Goal: Transaction & Acquisition: Purchase product/service

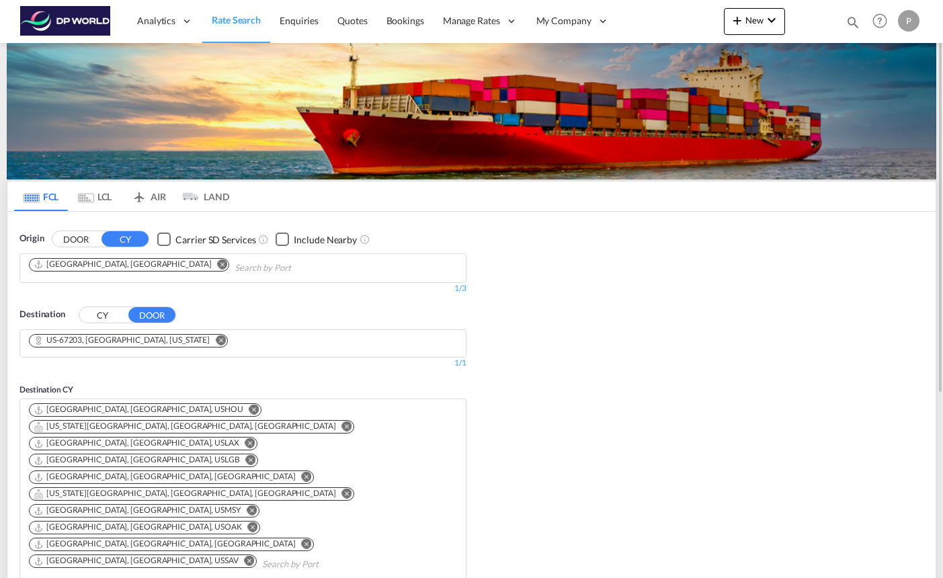
click at [218, 265] on md-icon "Remove" at bounding box center [223, 264] width 10 height 10
click at [97, 265] on input "Chips input." at bounding box center [93, 268] width 128 height 22
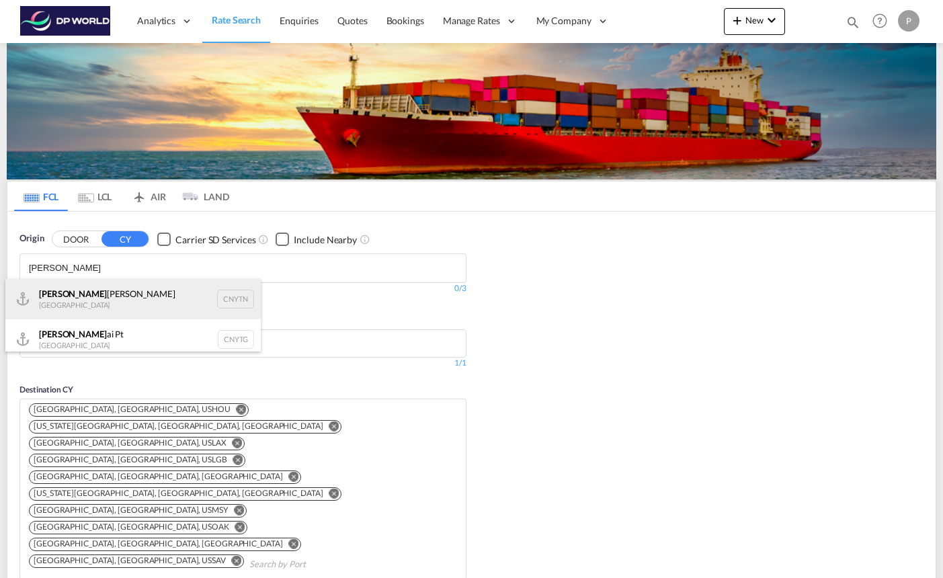
type input "[PERSON_NAME]"
click at [101, 296] on div "[PERSON_NAME] Pt China CNYTN" at bounding box center [132, 299] width 255 height 40
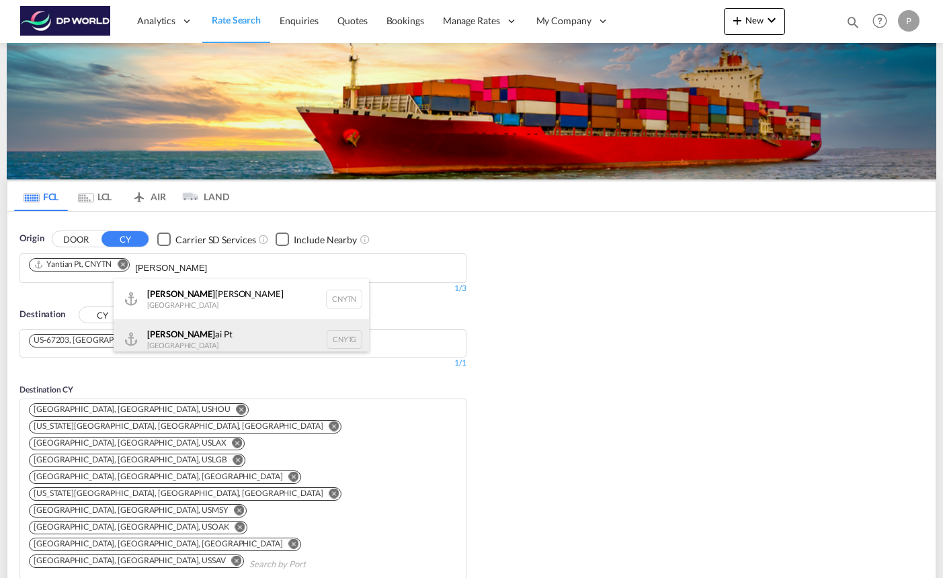
type input "[PERSON_NAME]"
click at [216, 329] on div "[PERSON_NAME] Pt China CNYTG" at bounding box center [241, 339] width 255 height 40
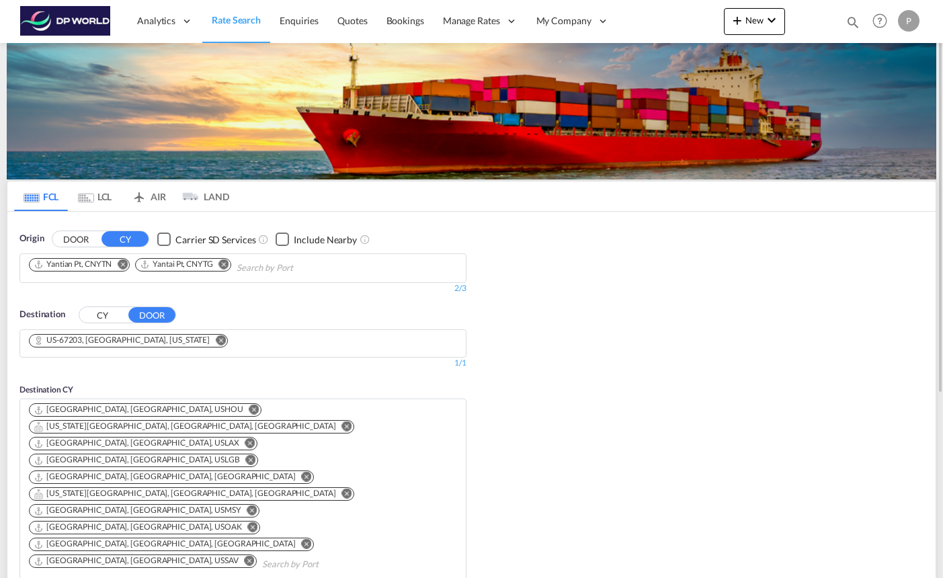
click at [106, 321] on button "CY" at bounding box center [102, 314] width 47 height 15
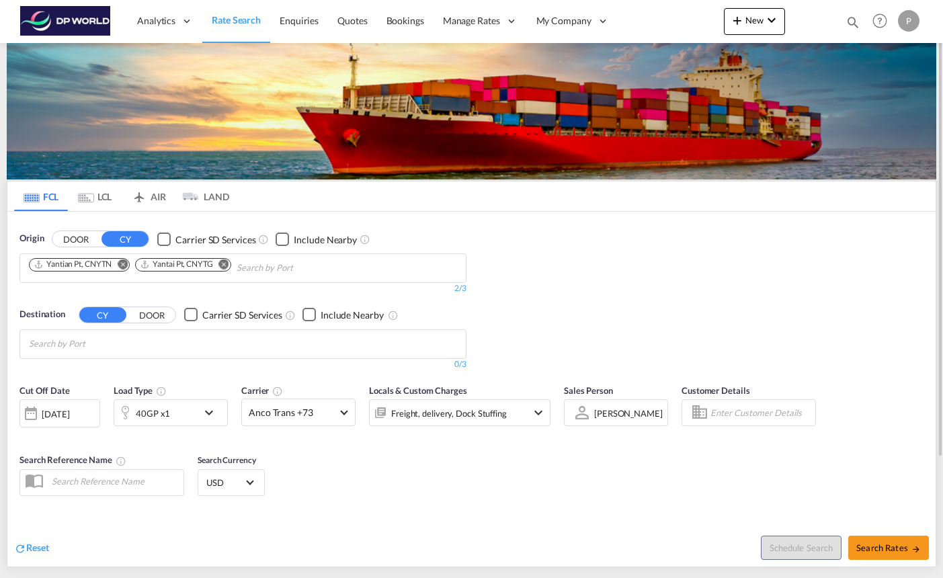
click at [153, 313] on button "DOOR" at bounding box center [151, 314] width 47 height 15
click at [87, 316] on button "CY" at bounding box center [102, 314] width 47 height 15
click at [147, 345] on input "Chips input." at bounding box center [93, 344] width 128 height 22
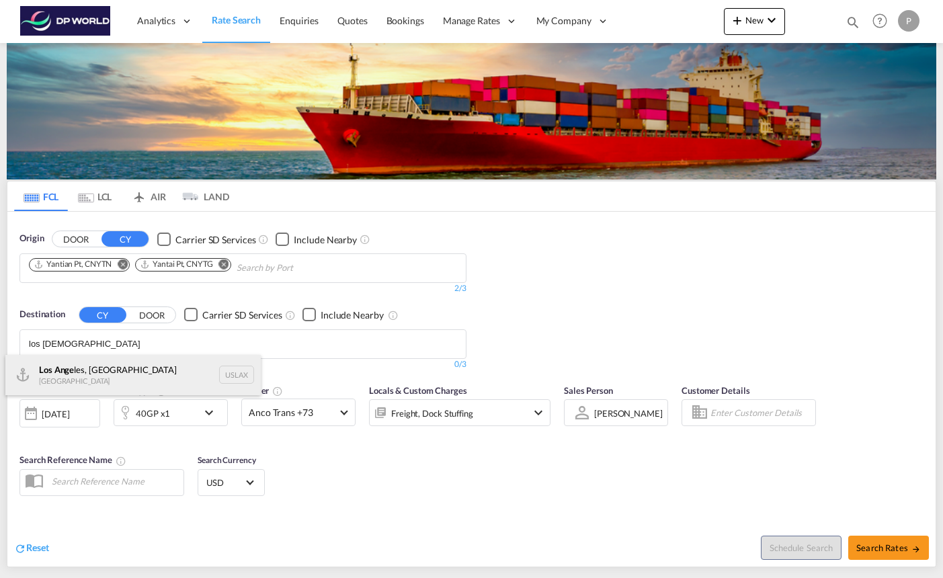
type input "los [DEMOGRAPHIC_DATA]"
click at [129, 366] on div "Los Ange les, [GEOGRAPHIC_DATA] [GEOGRAPHIC_DATA] USLAX" at bounding box center [132, 375] width 255 height 40
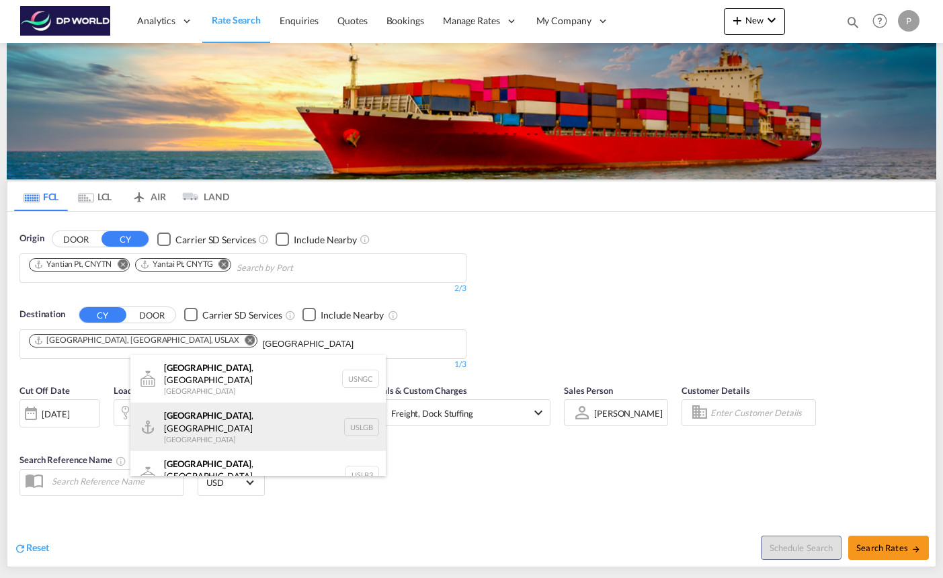
type input "[GEOGRAPHIC_DATA]"
click at [235, 413] on div "[GEOGRAPHIC_DATA] , [GEOGRAPHIC_DATA] [GEOGRAPHIC_DATA] USLGB" at bounding box center [257, 427] width 255 height 48
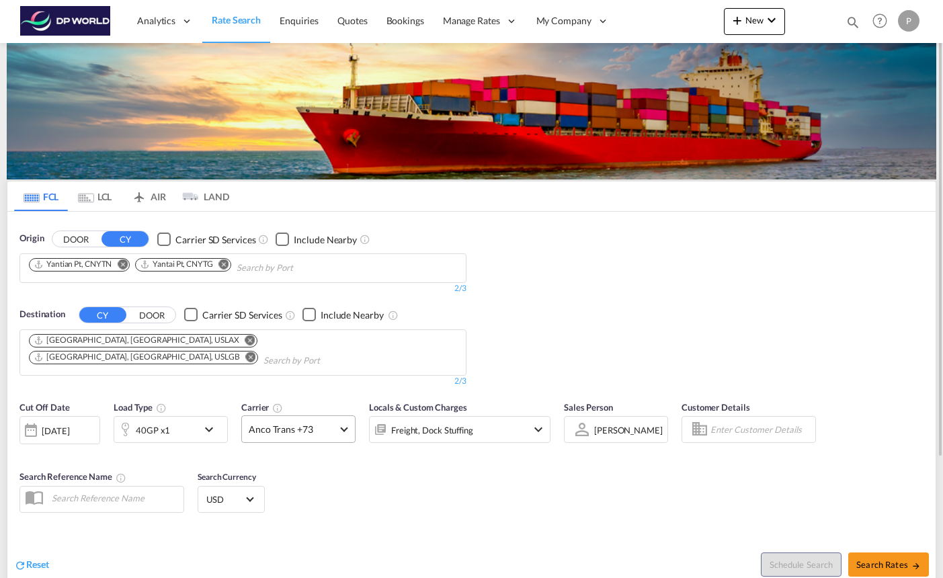
click at [346, 416] on md-select-value "Anco Trans +73" at bounding box center [298, 429] width 113 height 26
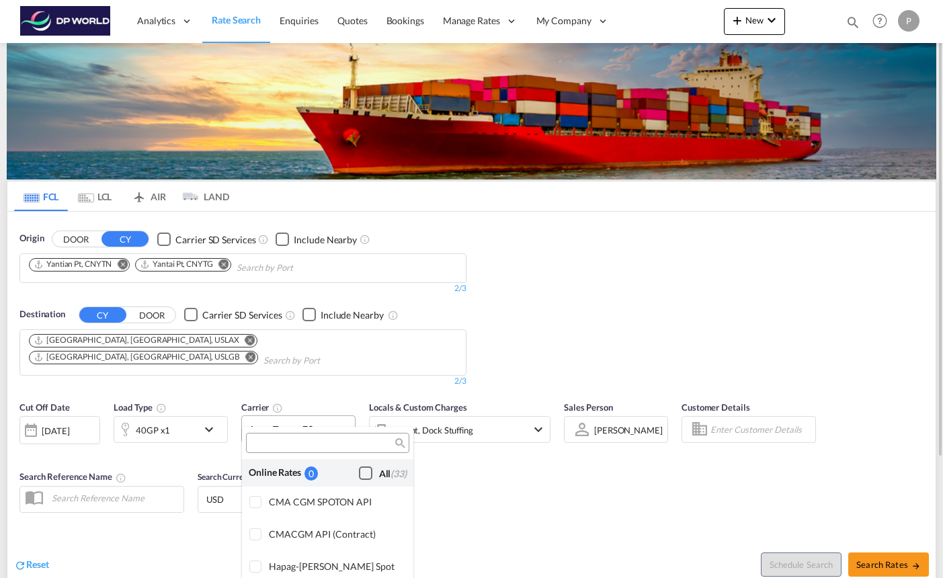
scroll to position [1047, 0]
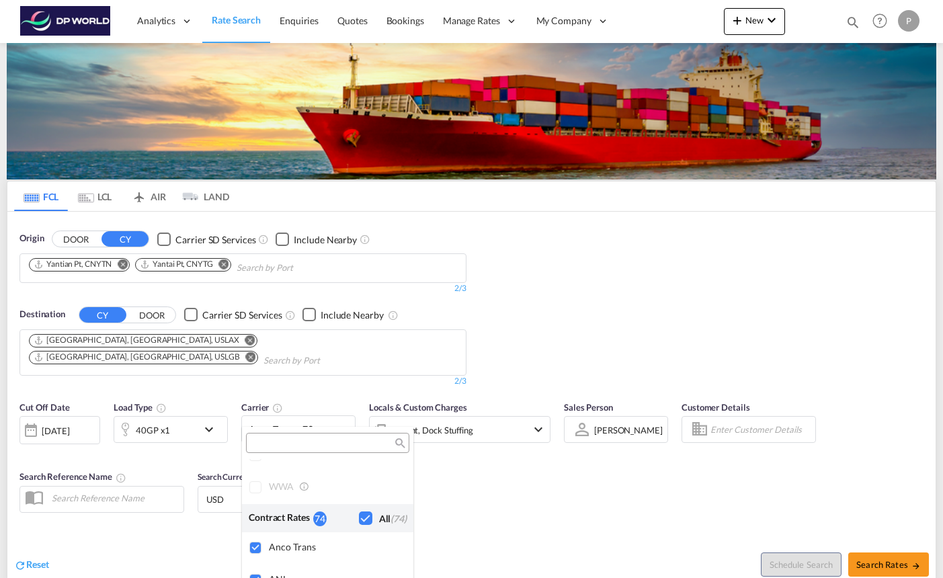
click at [450, 475] on md-backdrop at bounding box center [471, 289] width 943 height 578
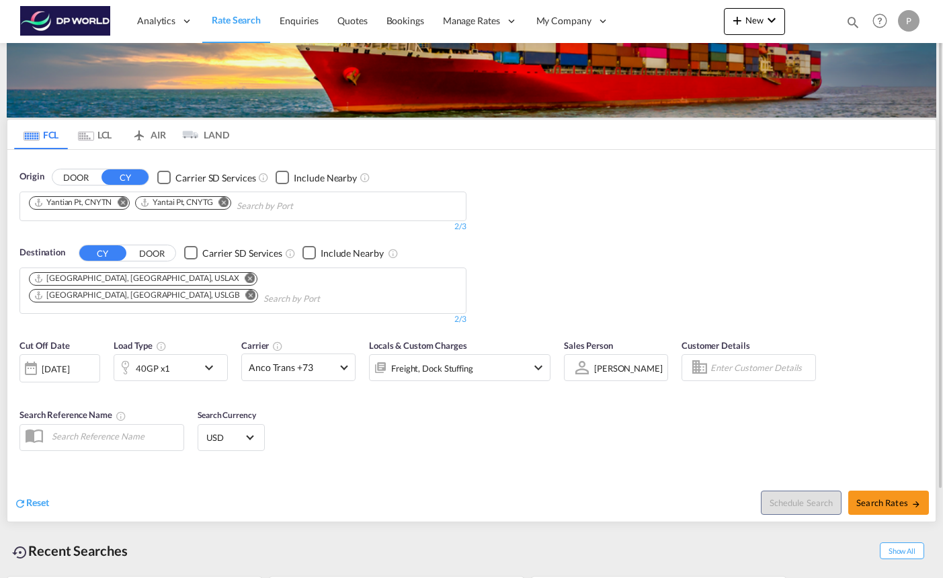
scroll to position [77, 0]
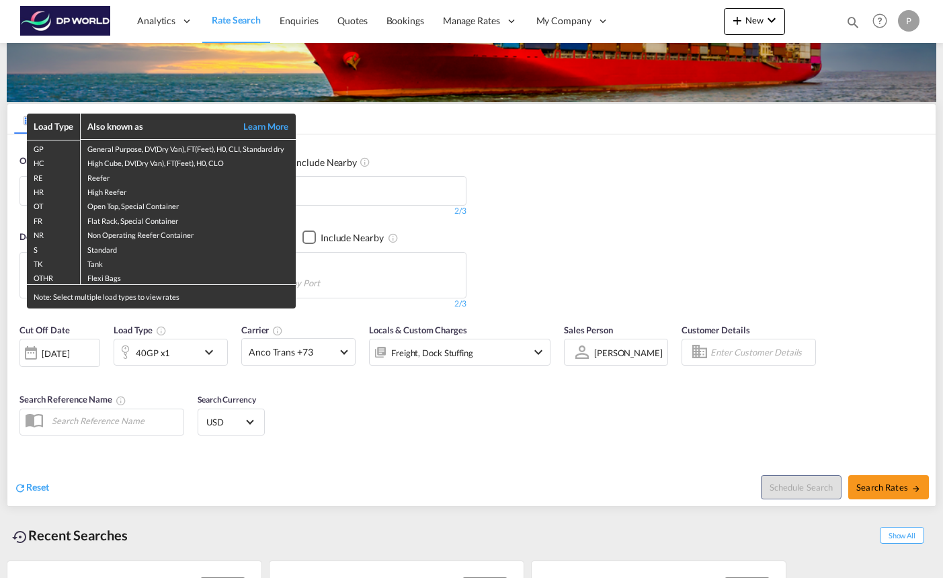
click at [80, 336] on div "Load Type Also known as Learn More GP General Purpose, DV(Dry Van), FT(Feet), H…" at bounding box center [471, 289] width 943 height 578
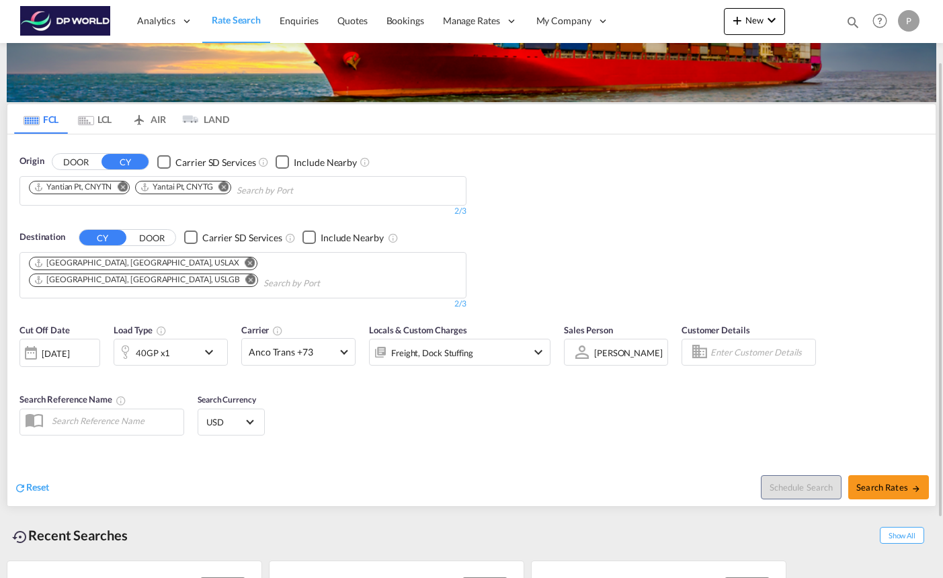
click at [64, 347] on div "[DATE]" at bounding box center [56, 353] width 28 height 12
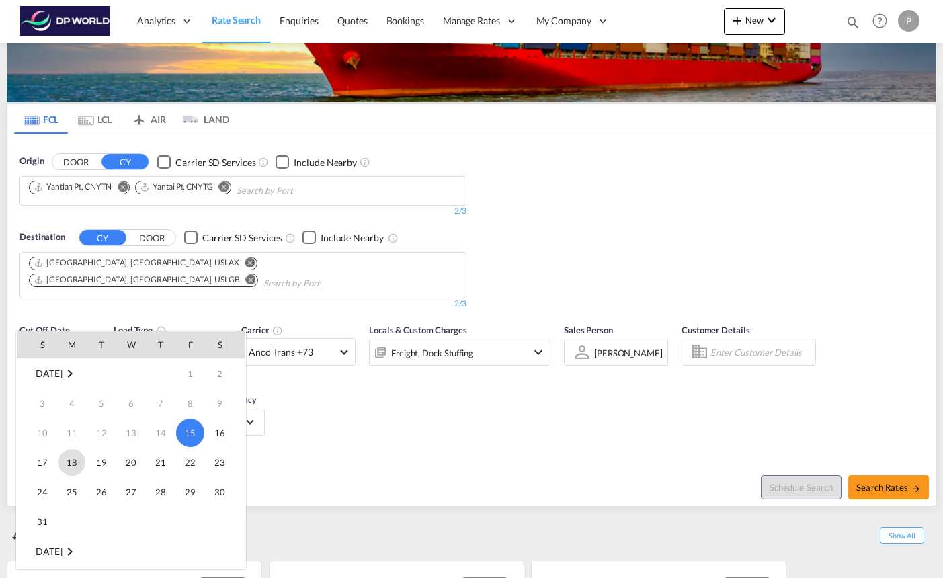
click at [73, 461] on span "18" at bounding box center [71, 462] width 27 height 27
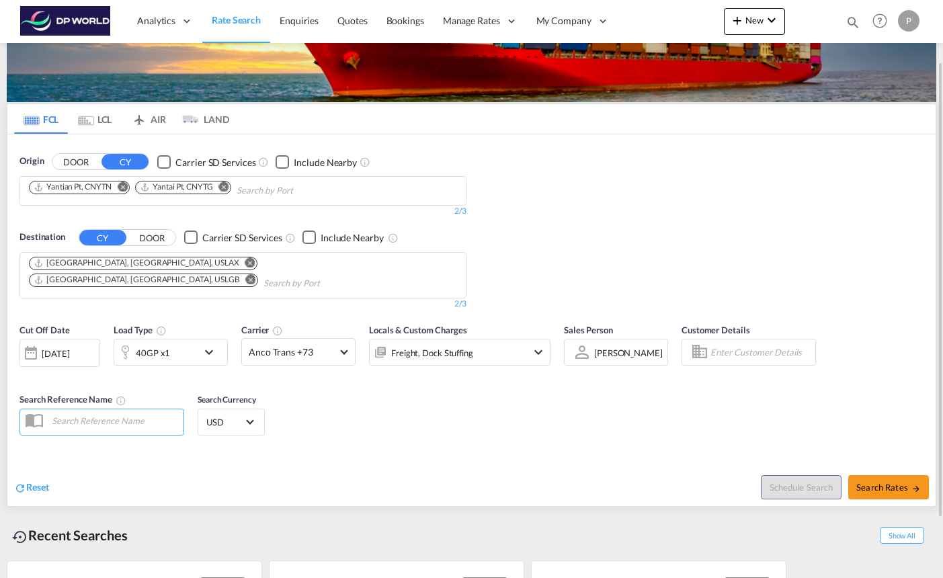
click at [458, 423] on div "Cut Off Date [DATE] [DATE] Load Type 40GP x1 Carrier Anco Trans +73 Locals & Cu…" at bounding box center [471, 382] width 928 height 131
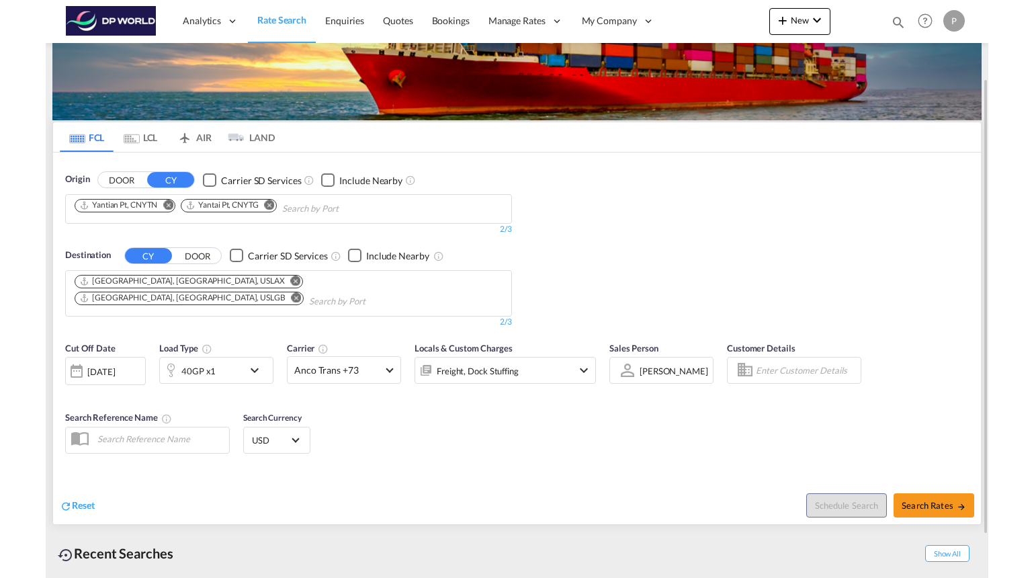
scroll to position [89, 0]
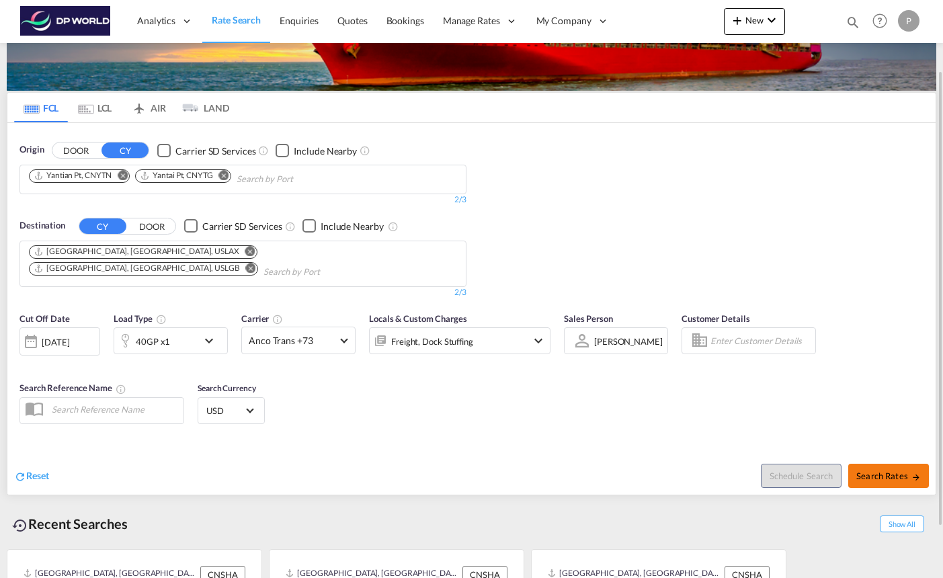
click at [892, 464] on button "Search Rates" at bounding box center [888, 476] width 81 height 24
type input "CNYTN,CNYTG to USLAX,USLGB / [DATE]"
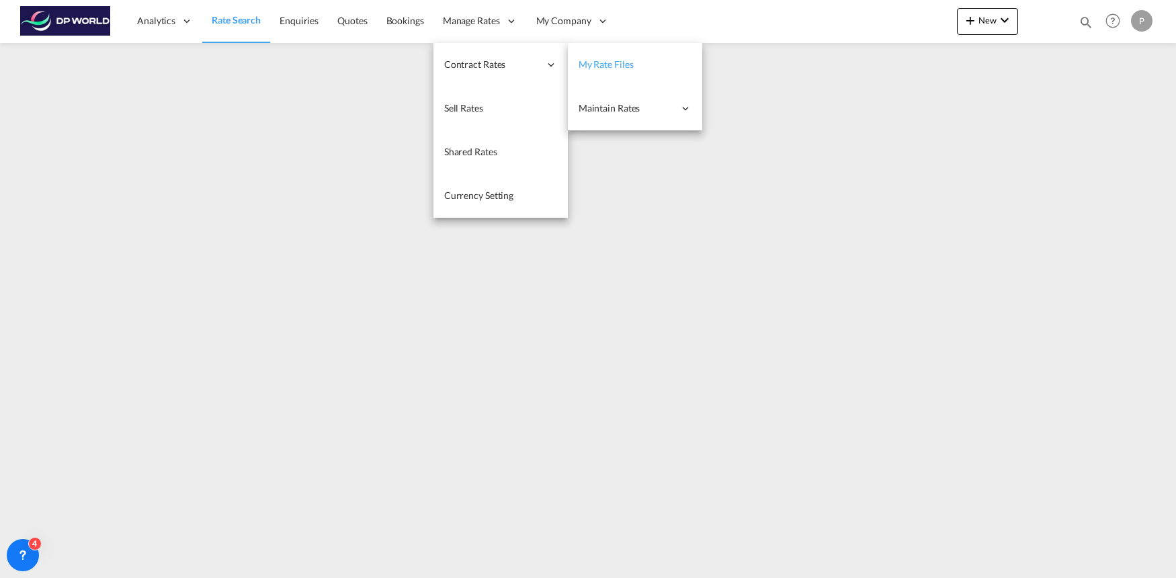
click at [597, 68] on span "My Rate Files" at bounding box center [606, 63] width 55 height 11
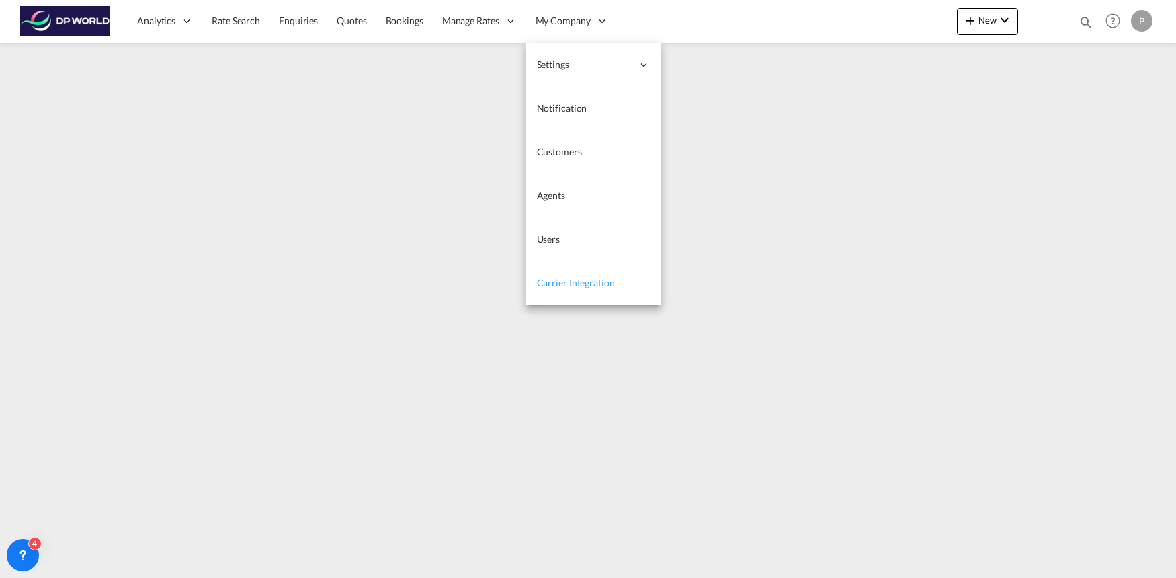
click at [568, 283] on span "Carrier Integration" at bounding box center [576, 282] width 78 height 11
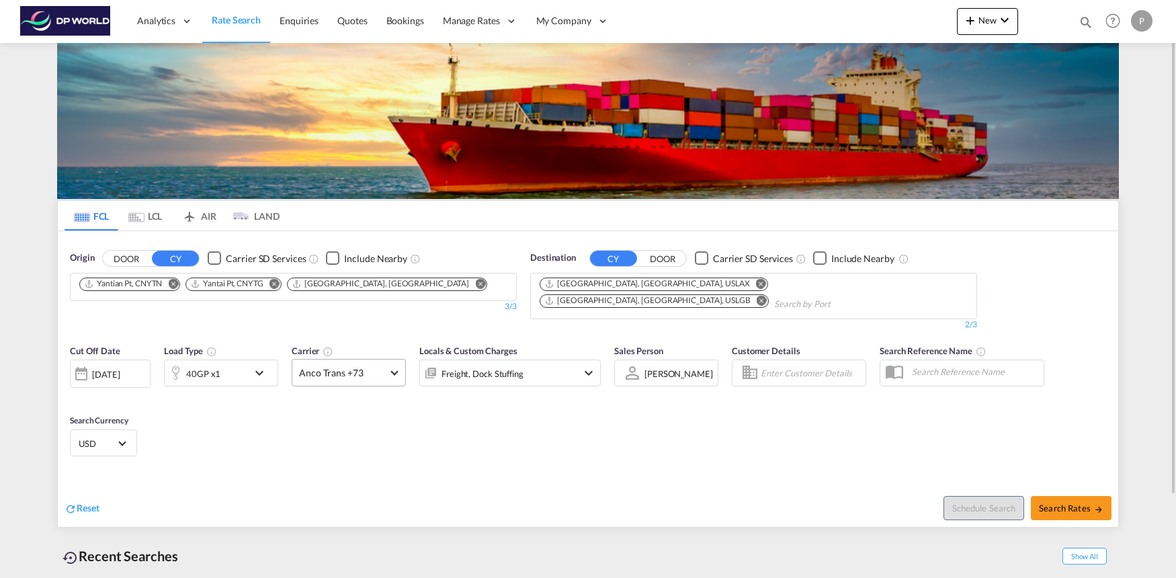
click at [394, 368] on span at bounding box center [393, 371] width 7 height 7
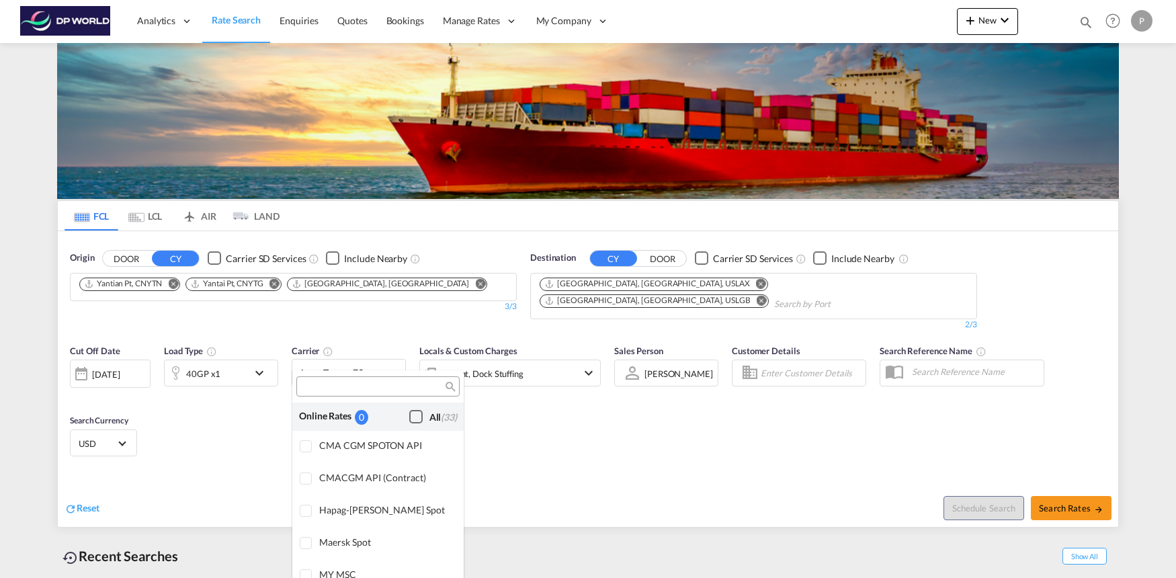
click at [414, 416] on div "Checkbox No Ink" at bounding box center [415, 416] width 13 height 13
click at [533, 452] on md-backdrop at bounding box center [588, 289] width 1176 height 578
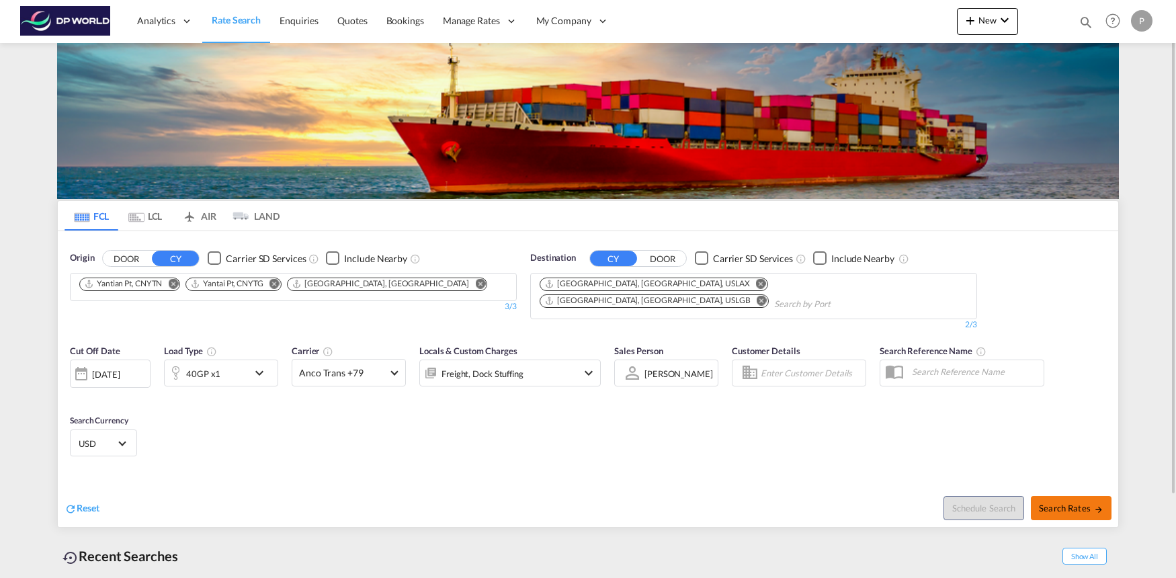
click at [1074, 503] on span "Search Rates" at bounding box center [1071, 508] width 65 height 11
type input "CNYTN,CNYTG,CNSHA to USLAX,USLGB / 15 Aug 2025"
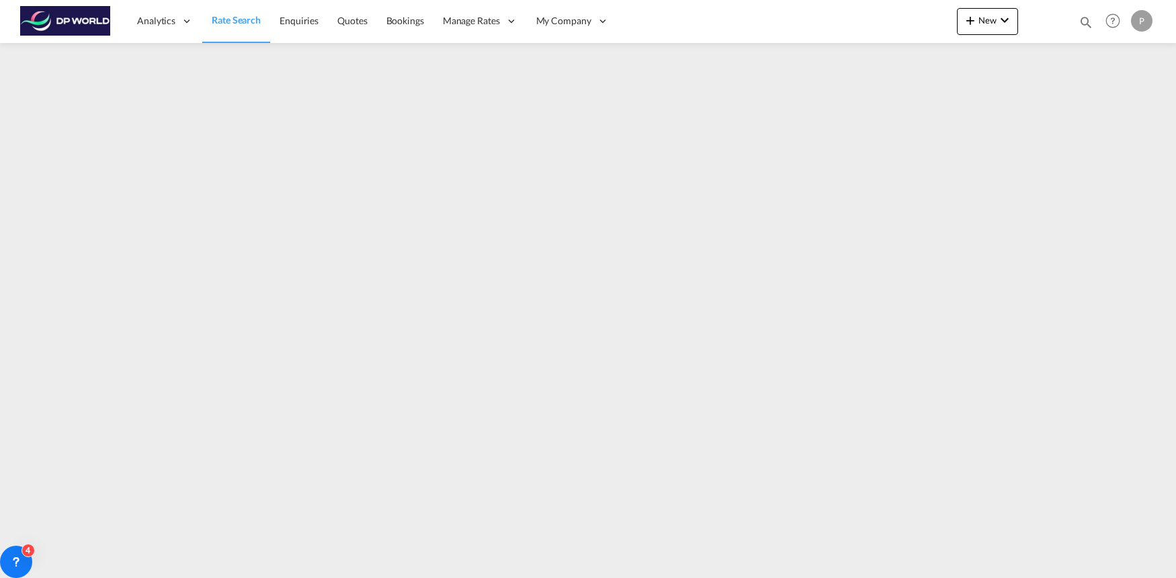
click at [48, 22] on img at bounding box center [65, 21] width 91 height 30
click at [241, 29] on link "Rate Search" at bounding box center [236, 21] width 68 height 44
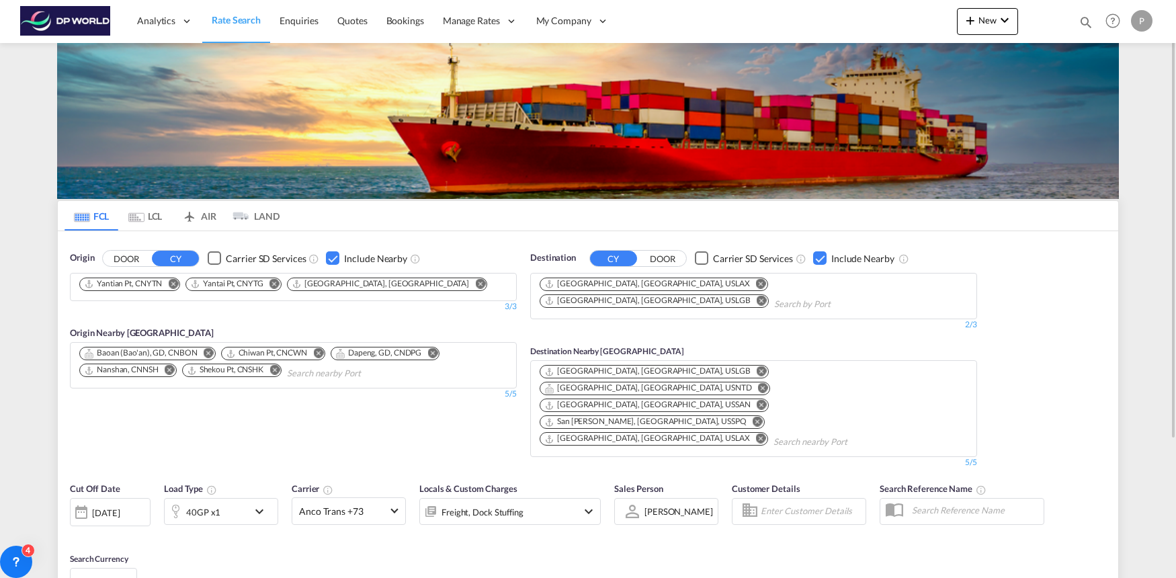
click at [328, 261] on div "Checkbox No Ink" at bounding box center [332, 257] width 13 height 13
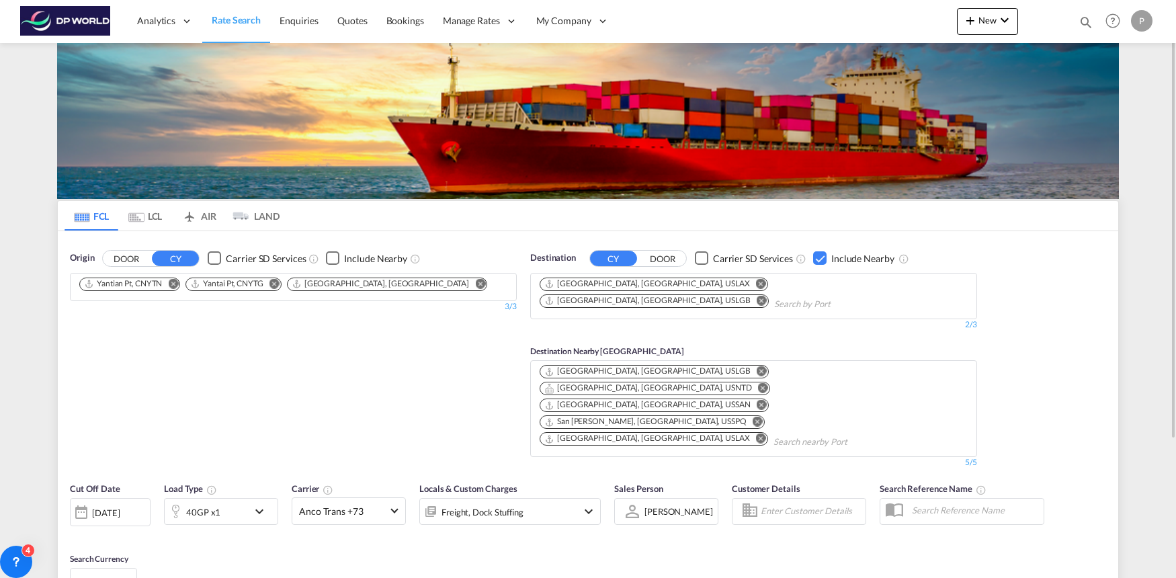
click at [815, 262] on div "Checkbox No Ink" at bounding box center [819, 257] width 13 height 13
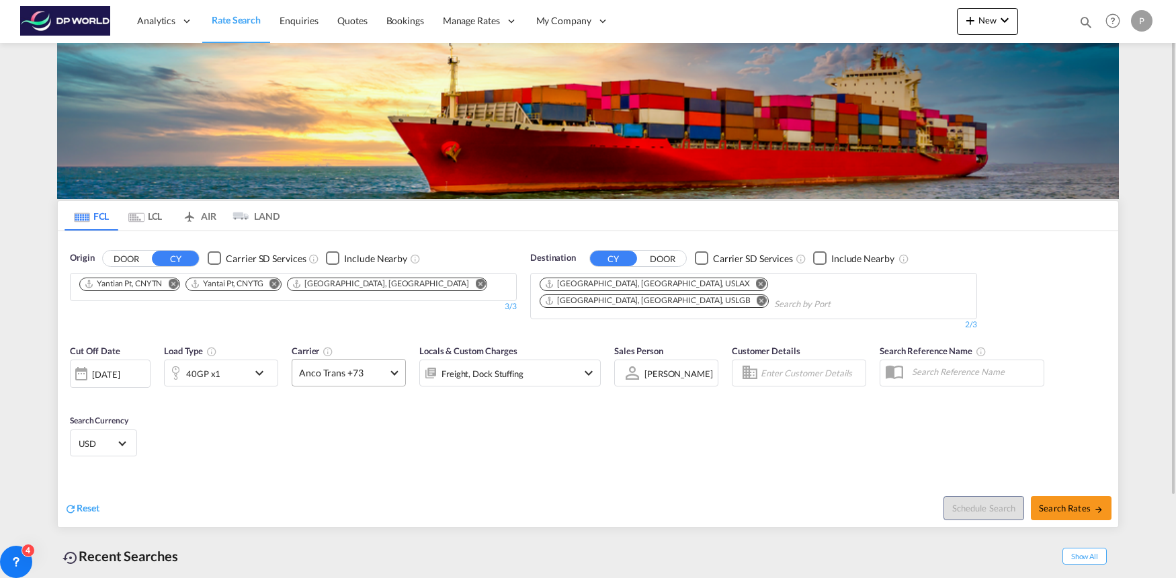
click at [394, 361] on md-select-value "Anco Trans +73" at bounding box center [348, 373] width 113 height 26
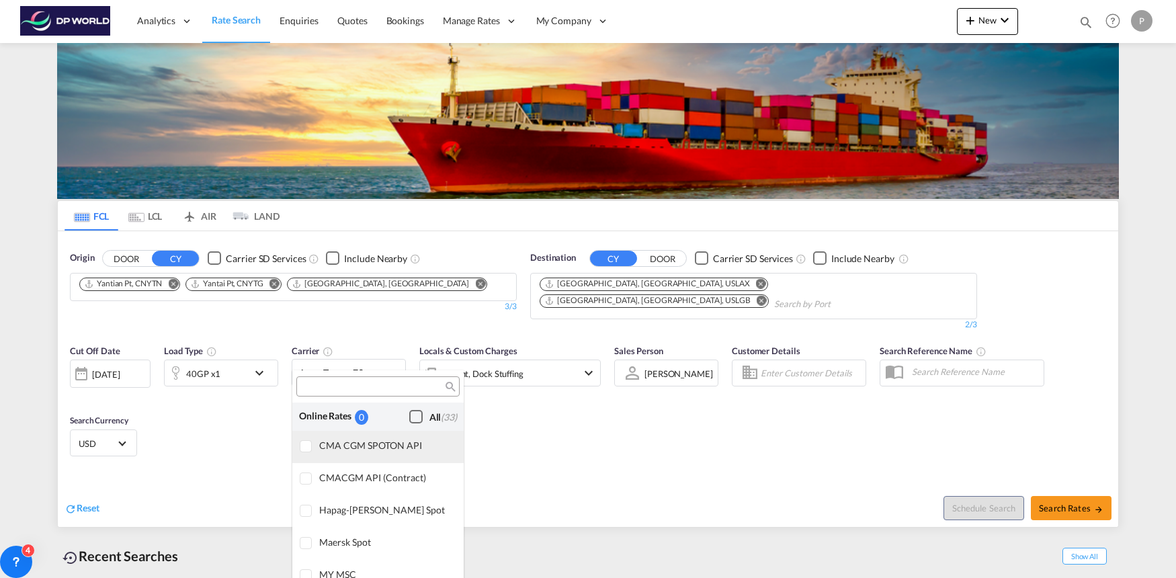
click at [333, 453] on md-option "CMA CGM SPOTON API" at bounding box center [377, 447] width 171 height 32
click at [333, 472] on div "CMACGM API (Contract)" at bounding box center [386, 477] width 134 height 11
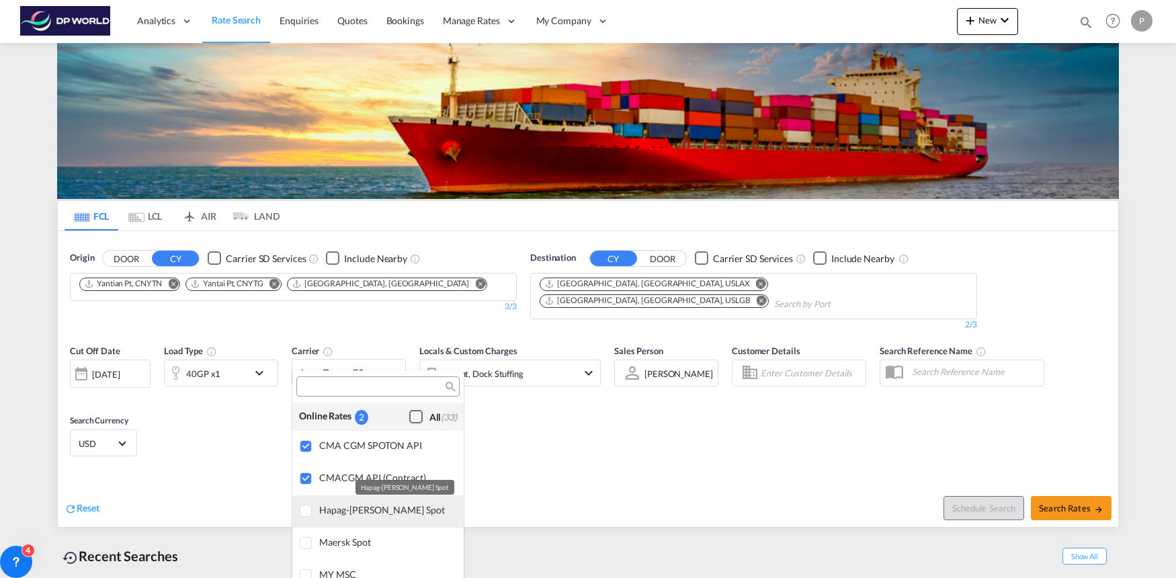
click at [337, 514] on div "Hapag-[PERSON_NAME] Spot" at bounding box center [386, 509] width 134 height 11
click at [416, 416] on div "Checkbox No Ink" at bounding box center [415, 416] width 13 height 13
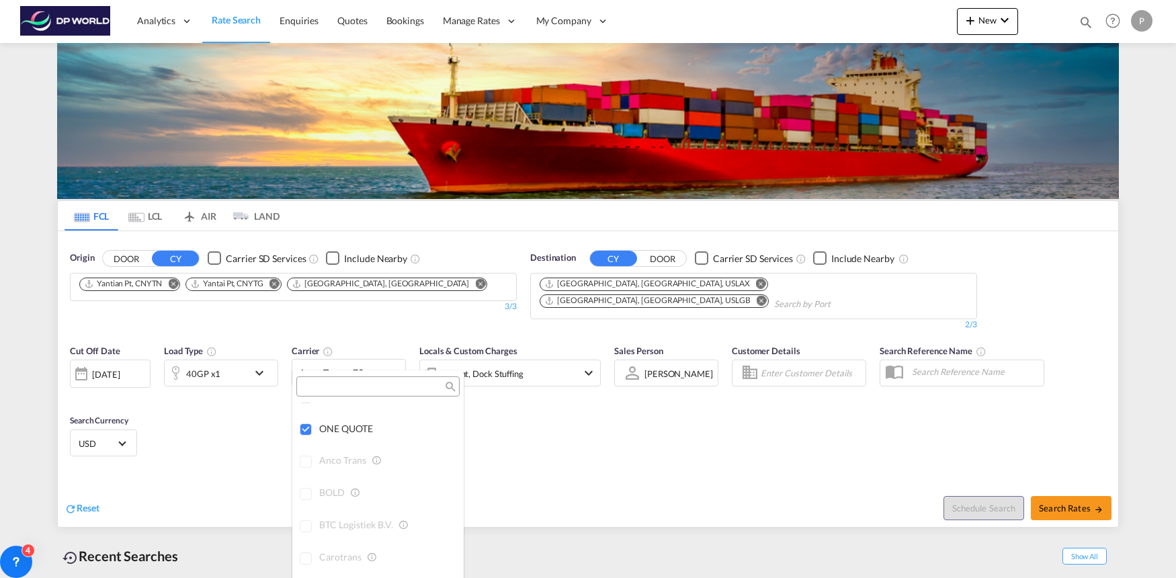
scroll to position [196, 0]
click at [573, 434] on md-backdrop at bounding box center [588, 289] width 1176 height 578
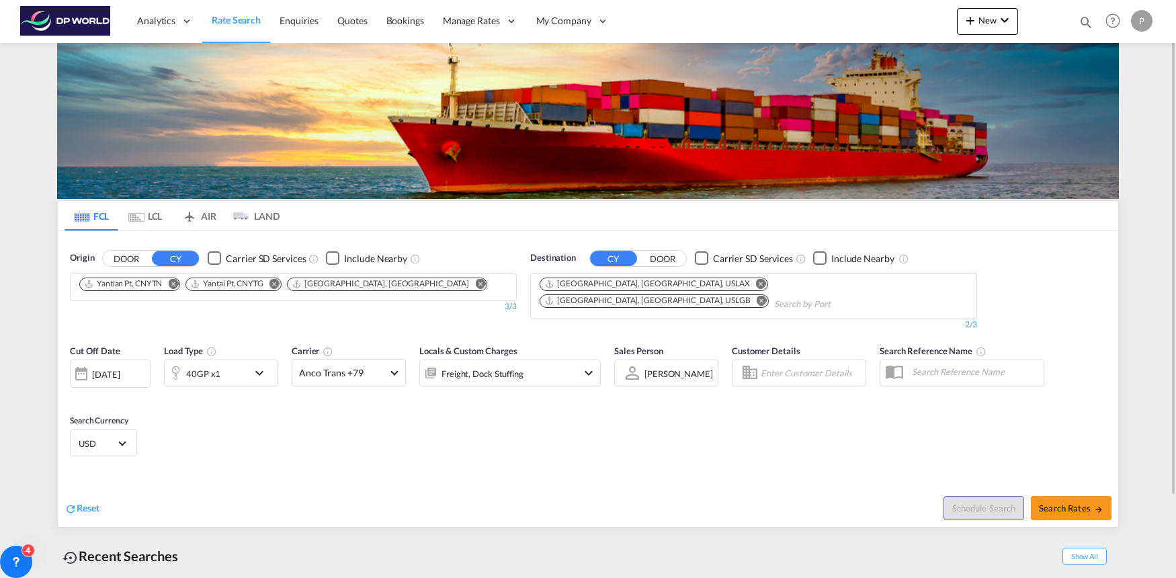
click at [587, 365] on md-icon "icon-chevron-down" at bounding box center [589, 373] width 16 height 16
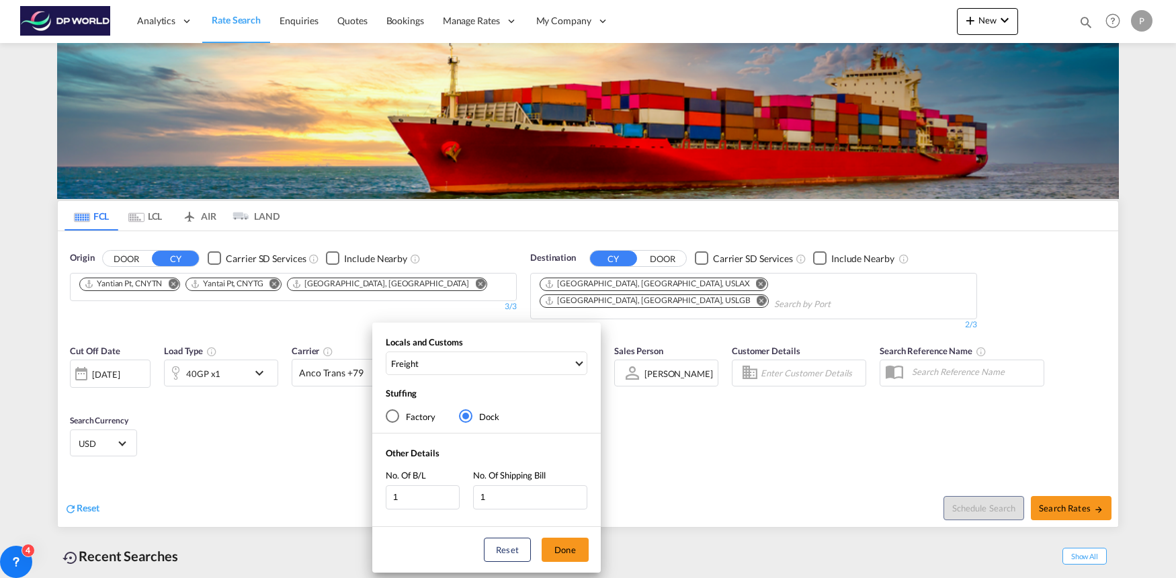
click at [655, 425] on div "Locals and Customs Freight Clear All Select All Freight Origin Charges Origin C…" at bounding box center [588, 289] width 1176 height 578
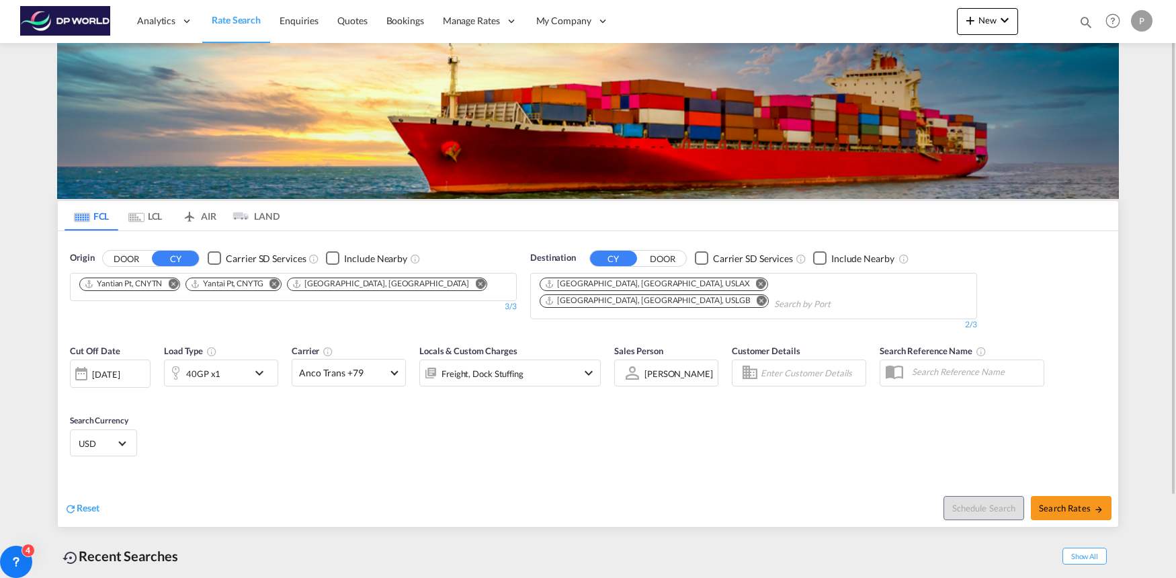
click at [270, 365] on md-icon "icon-chevron-down" at bounding box center [262, 373] width 23 height 16
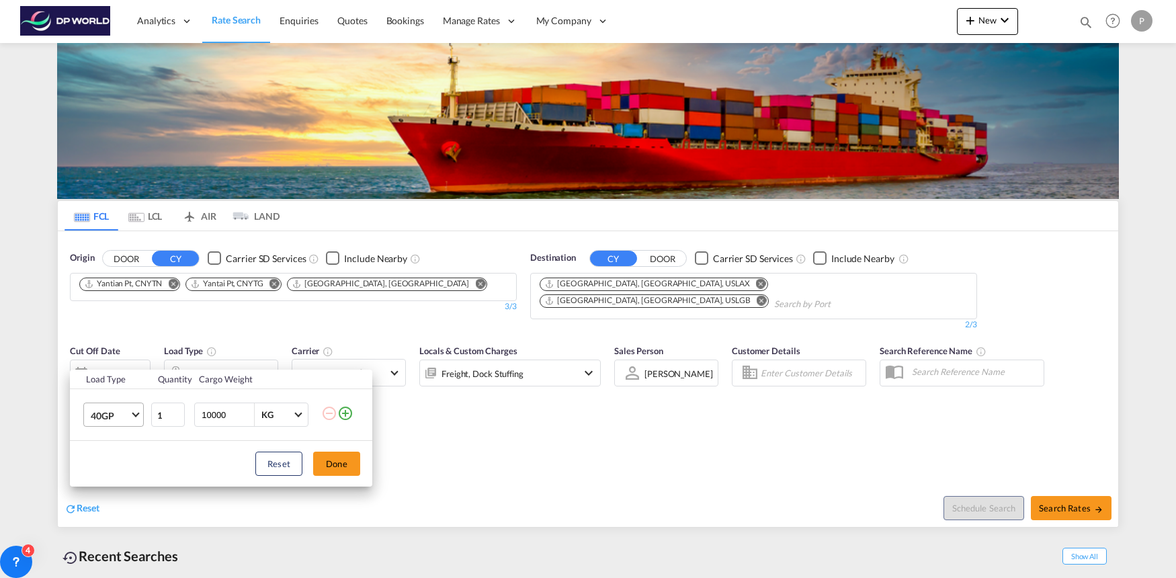
click at [130, 415] on md-select-value "40GP" at bounding box center [116, 414] width 54 height 23
click at [130, 443] on md-option "40HC" at bounding box center [125, 447] width 91 height 32
click at [331, 474] on button "Done" at bounding box center [336, 464] width 47 height 24
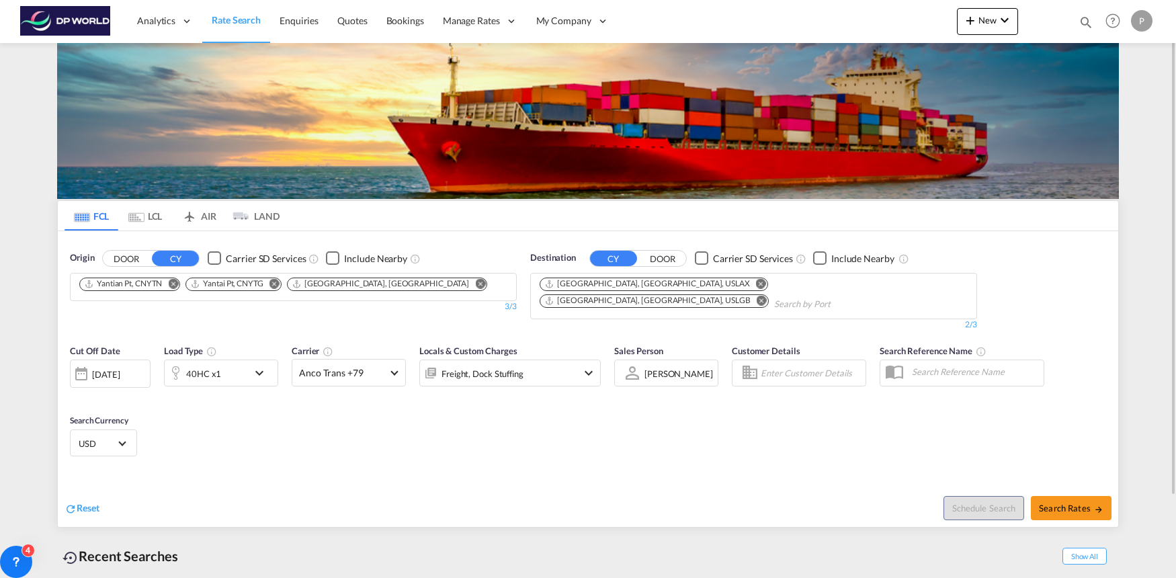
click at [238, 362] on div "40HC x1" at bounding box center [206, 373] width 83 height 27
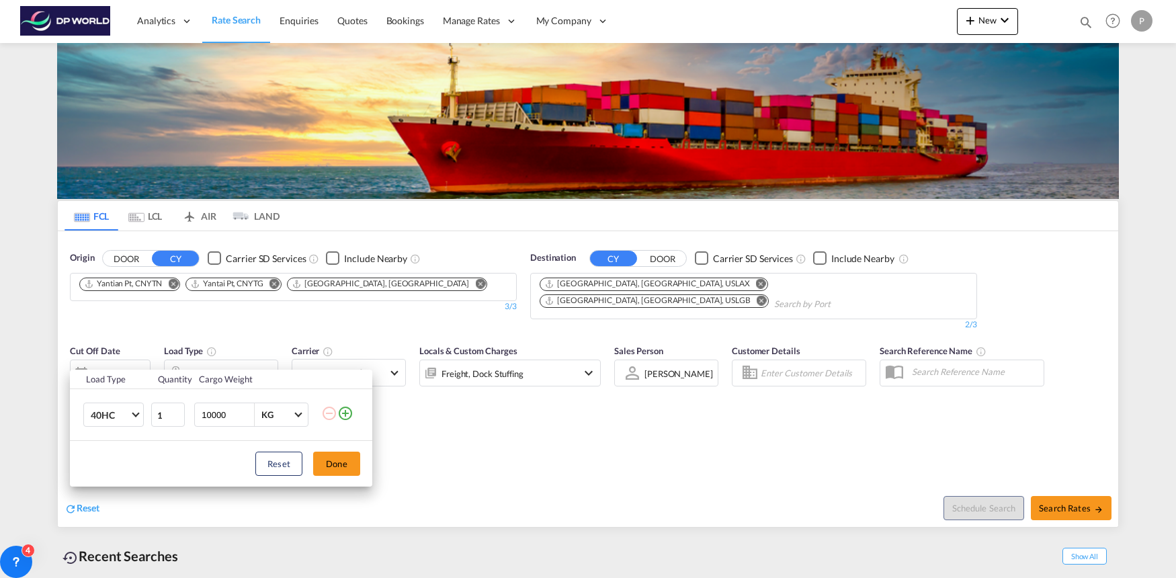
drag, startPoint x: 211, startPoint y: 417, endPoint x: 191, endPoint y: 417, distance: 20.2
click at [191, 417] on td "10000 KG KG" at bounding box center [256, 415] width 130 height 52
type input "6000"
click at [343, 462] on button "Done" at bounding box center [336, 464] width 47 height 24
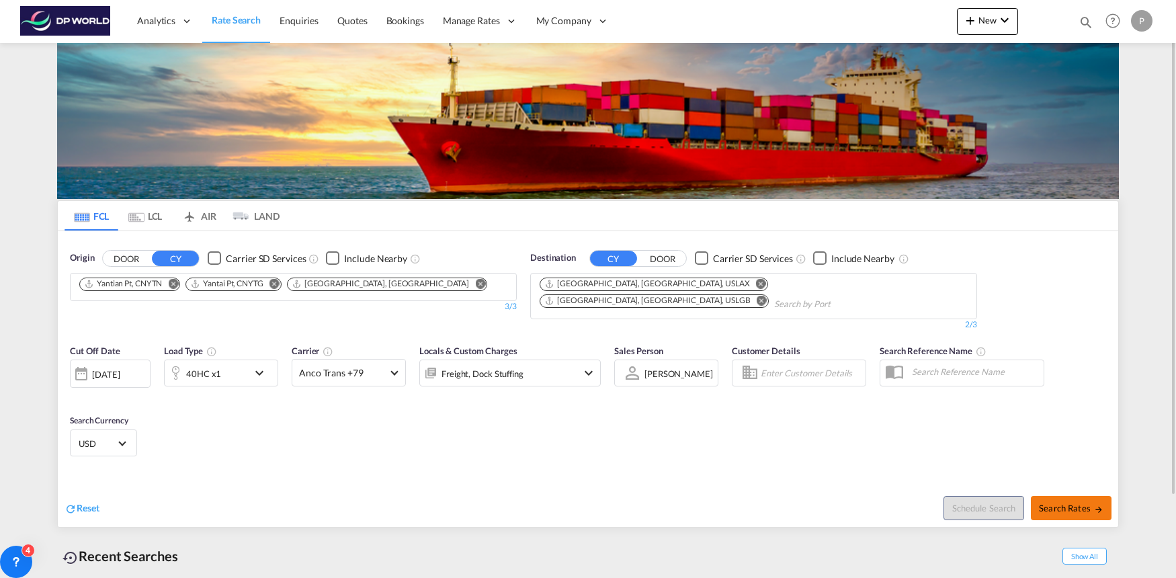
click at [1062, 496] on button "Search Rates" at bounding box center [1071, 508] width 81 height 24
type input "CNYTN,CNYTG,CNSHA to USLAX,USLGB / 15 Aug 2025"
